Goal: Find specific page/section: Find specific page/section

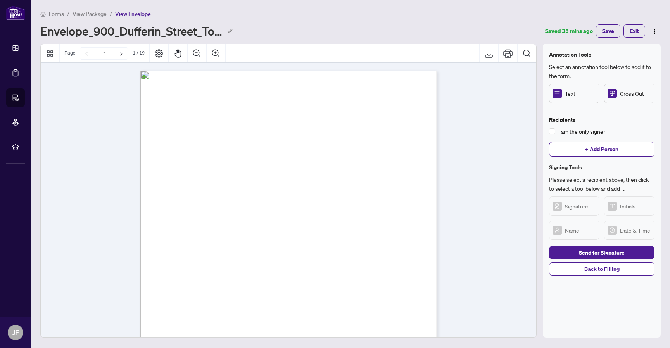
click at [96, 14] on span "View Package" at bounding box center [90, 13] width 34 height 7
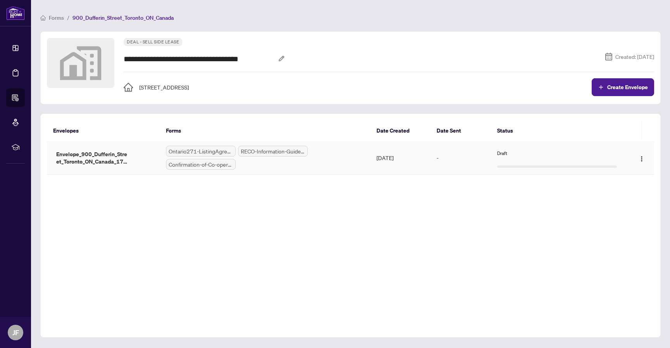
click at [159, 150] on tr "Envelope_900_Dufferin_Street_Toronto_ON_Canada_1759936535550 Ontario271-Listing…" at bounding box center [350, 158] width 607 height 34
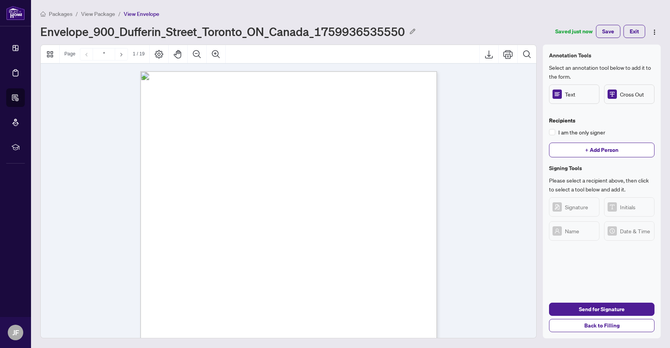
click at [100, 13] on span "View Package" at bounding box center [98, 13] width 34 height 7
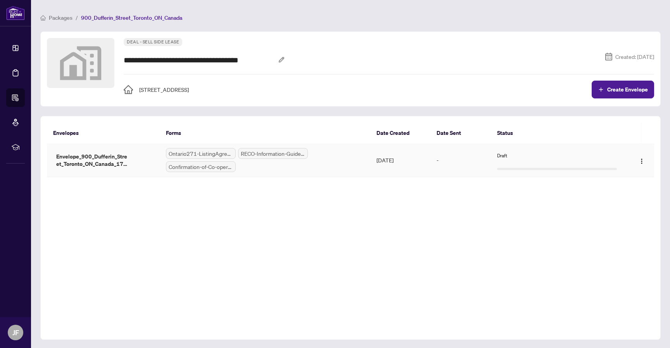
click at [313, 151] on div "Ontario271-ListingAgreement-SellerDesignatedRepresentationAgreement.pdf RECO-In…" at bounding box center [265, 160] width 198 height 24
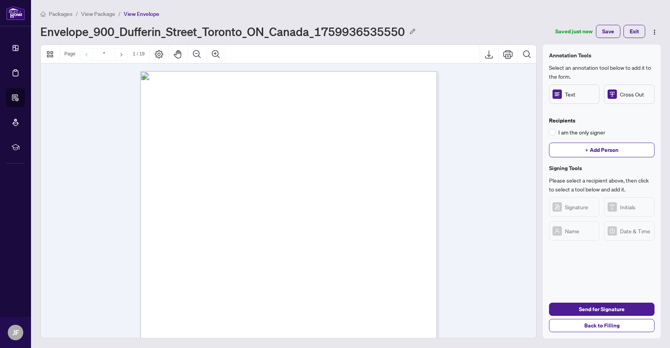
click at [109, 13] on span "View Package" at bounding box center [98, 13] width 34 height 7
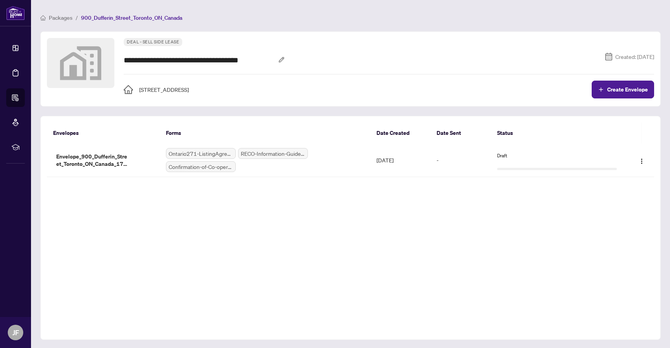
click at [298, 134] on th "Forms" at bounding box center [265, 133] width 211 height 21
click at [330, 148] on div "Ontario271-ListingAgreement-SellerDesignatedRepresentationAgreement.pdf RECO-In…" at bounding box center [265, 160] width 198 height 24
